Goal: Share content: Share content

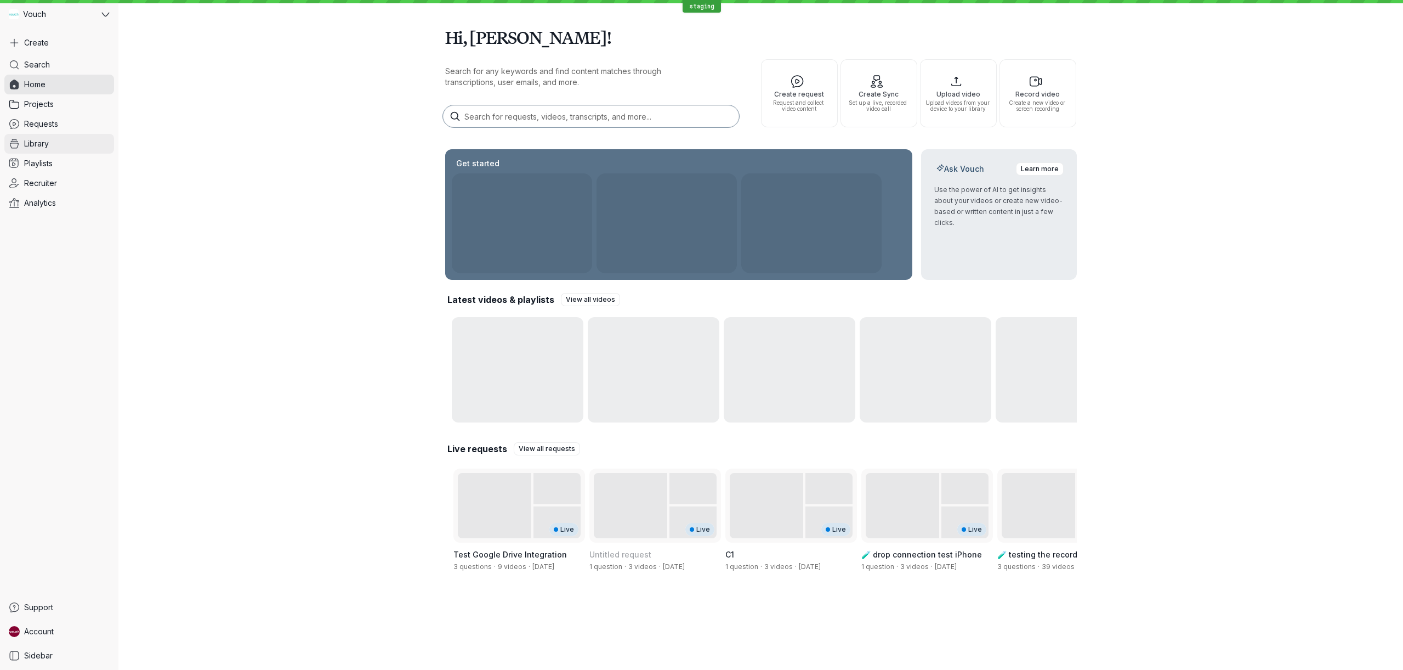
click at [82, 141] on link "Library" at bounding box center [59, 144] width 110 height 20
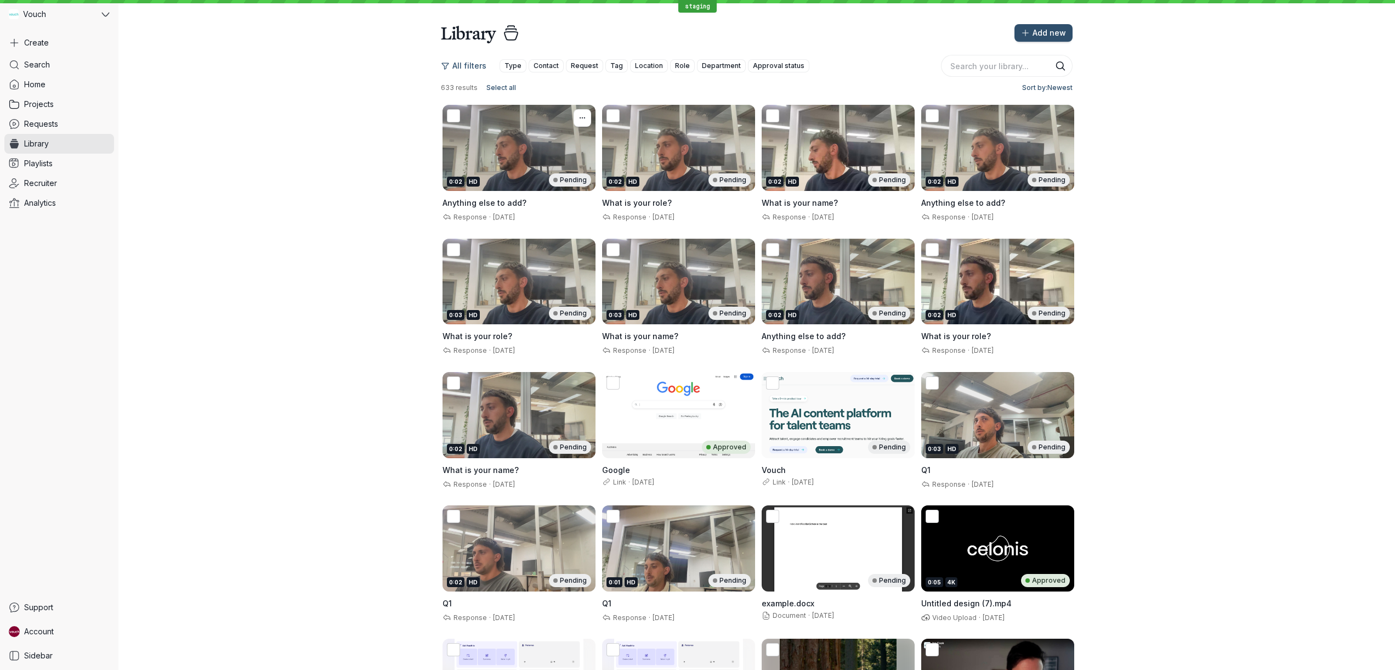
click at [510, 171] on div "0:02 HD Pending" at bounding box center [519, 148] width 153 height 86
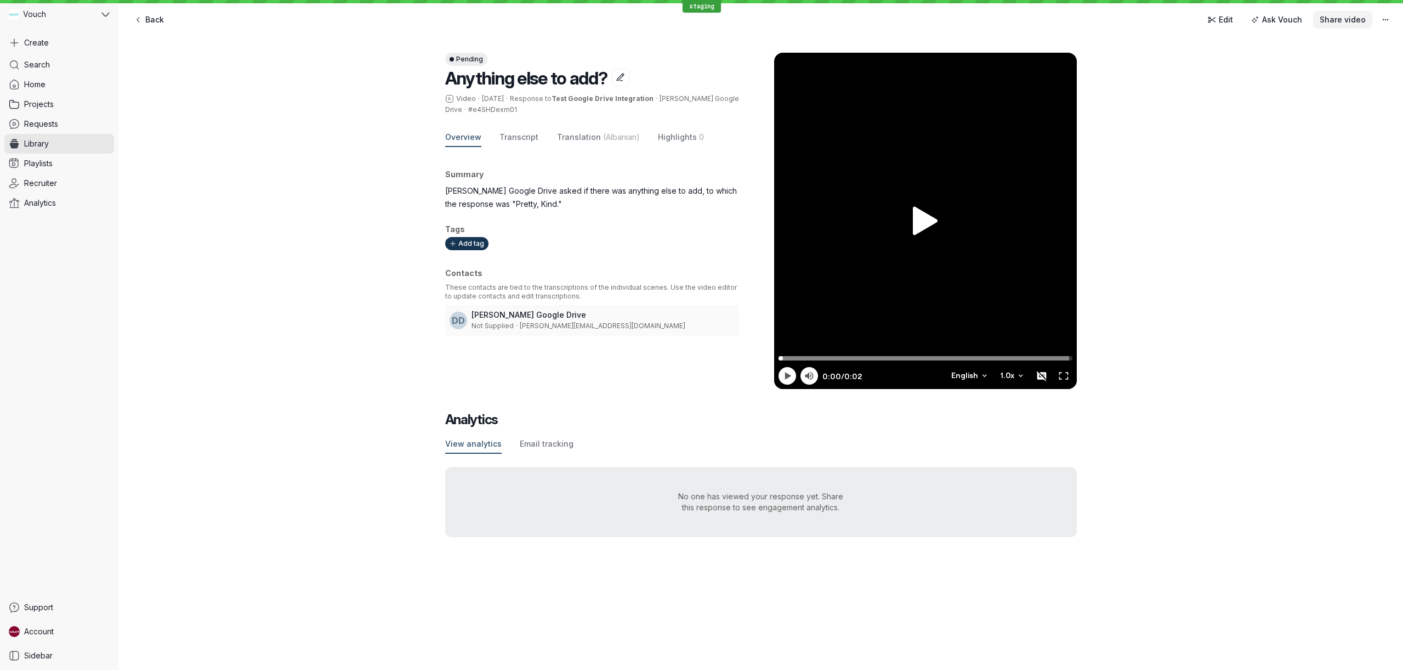
click at [1363, 23] on span "Share video" at bounding box center [1343, 19] width 46 height 11
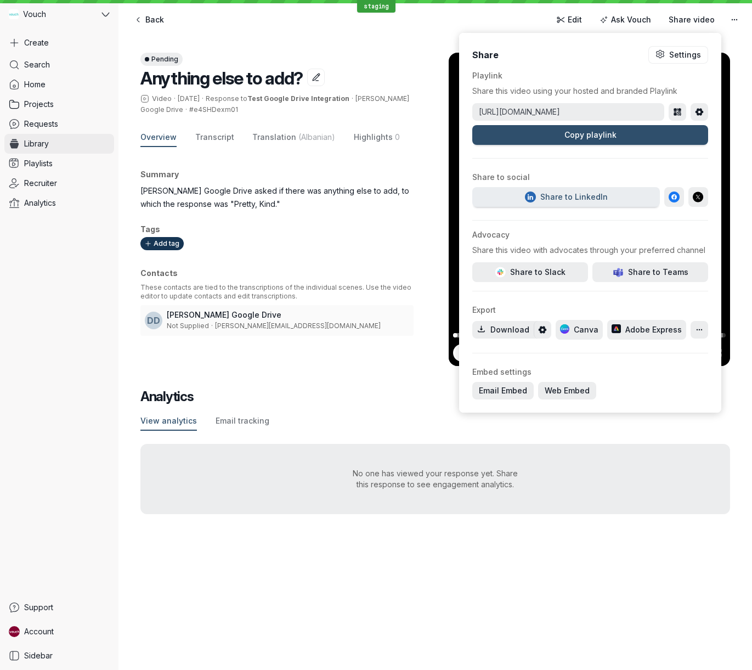
click at [101, 140] on link "Library" at bounding box center [59, 144] width 110 height 20
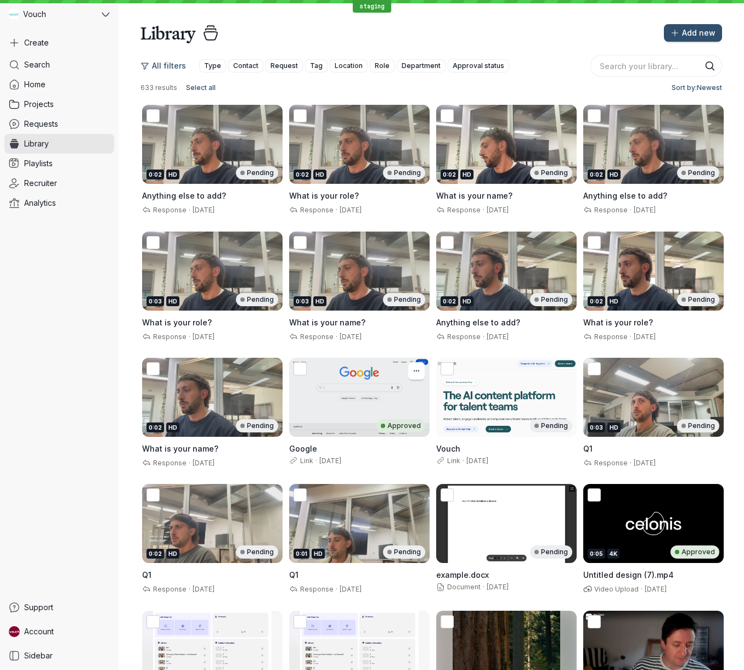
click at [366, 394] on div "Approved" at bounding box center [359, 397] width 140 height 79
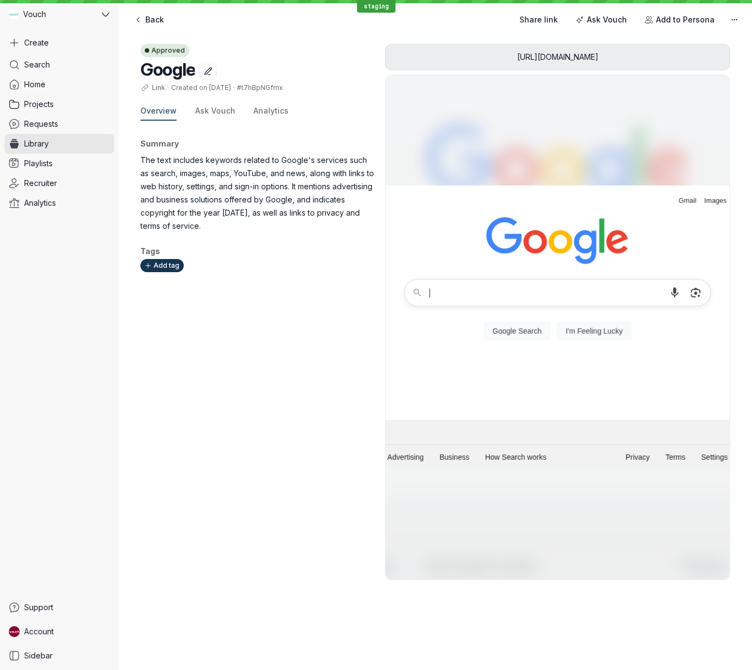
click at [517, 15] on div "Back Share link Ask Vouch Add to Persona" at bounding box center [435, 20] width 616 height 22
click at [530, 20] on span "Share link" at bounding box center [538, 19] width 38 height 11
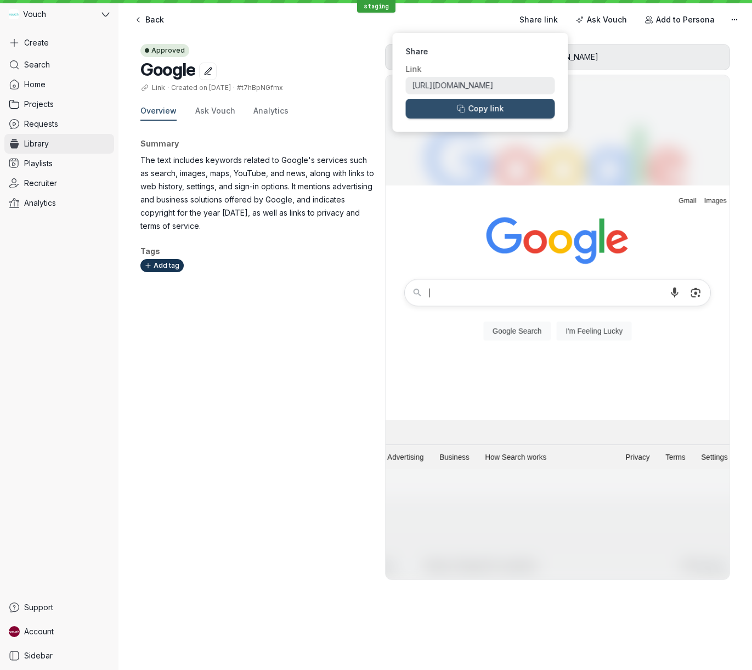
click at [66, 146] on link "Library" at bounding box center [59, 144] width 110 height 20
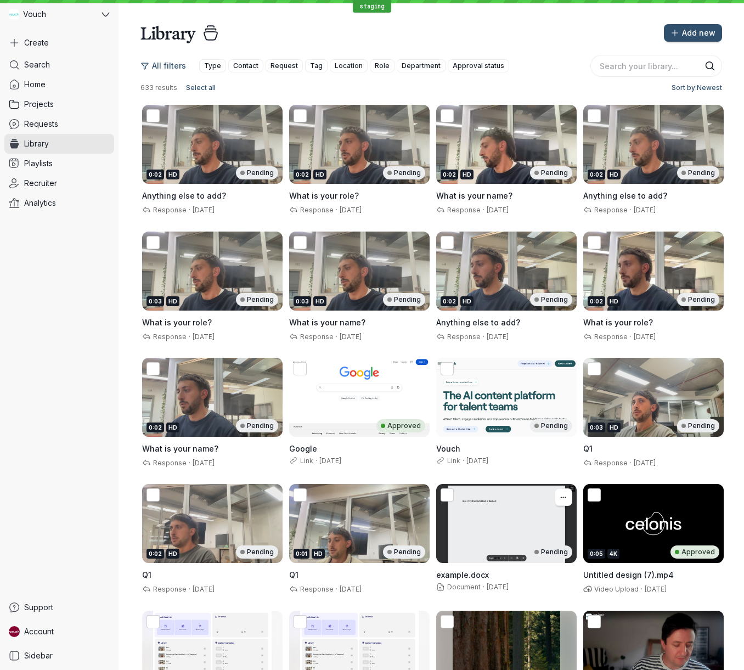
click at [488, 519] on div "Pending" at bounding box center [506, 523] width 140 height 79
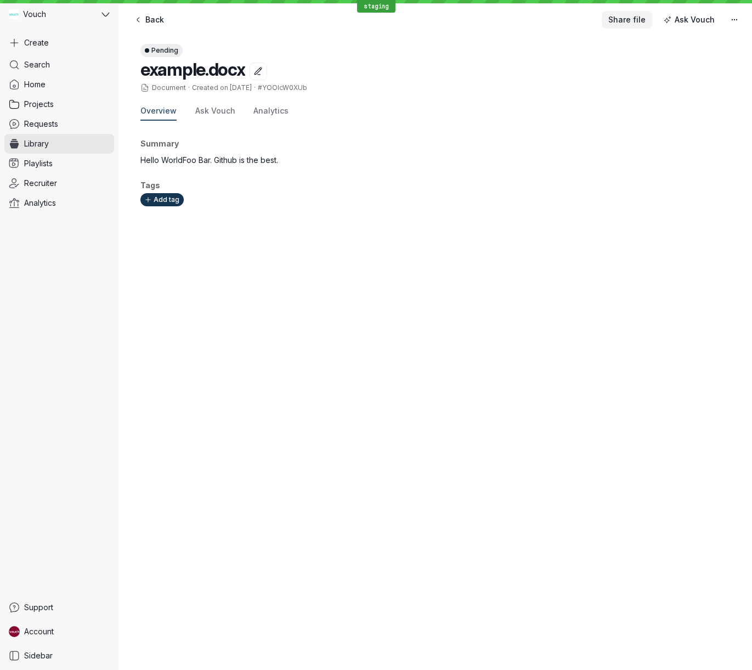
click at [630, 22] on span "Share file" at bounding box center [626, 19] width 37 height 11
